Goal: Check status: Check status

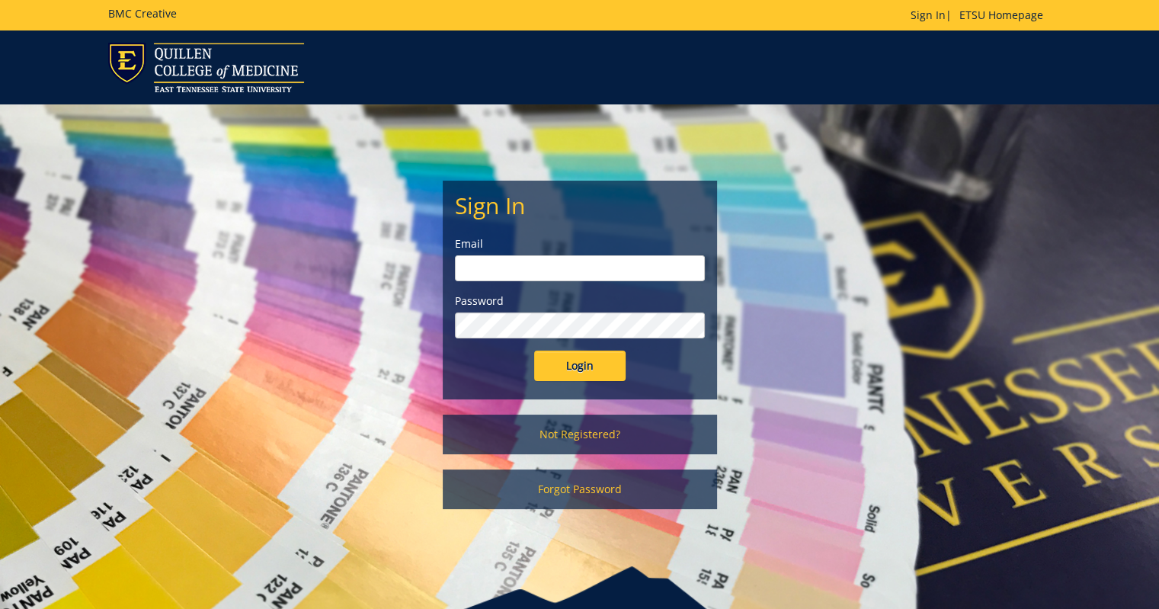
drag, startPoint x: 0, startPoint y: 0, endPoint x: 491, endPoint y: 260, distance: 555.9
click at [491, 260] on input "email" at bounding box center [580, 268] width 250 height 26
type input "[EMAIL_ADDRESS][DOMAIN_NAME]"
click at [534, 350] on input "Login" at bounding box center [579, 365] width 91 height 30
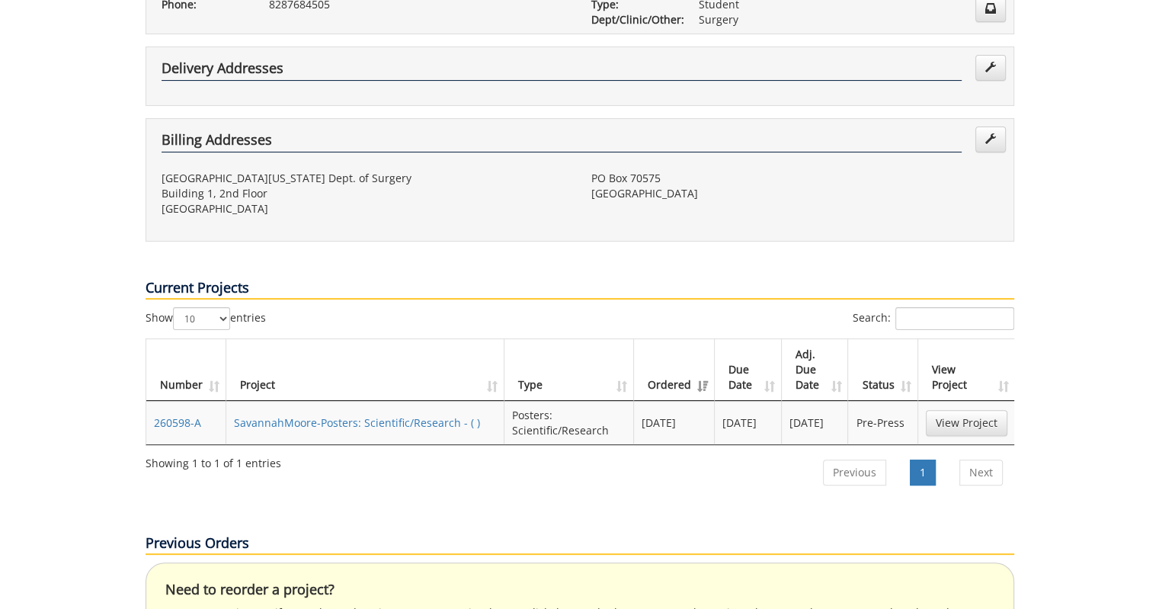
scroll to position [369, 0]
click at [301, 415] on link "SavannahMoore-Posters: Scientific/Research - ( )" at bounding box center [357, 422] width 246 height 14
